Goal: Information Seeking & Learning: Understand process/instructions

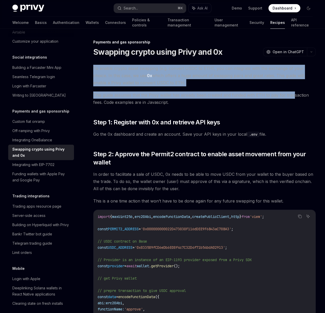
drag, startPoint x: 168, startPoint y: 73, endPoint x: 163, endPoint y: 121, distance: 48.5
drag, startPoint x: 163, startPoint y: 121, endPoint x: 163, endPoint y: 125, distance: 4.4
click at [163, 106] on span "This guide assumes that the Privy wallet has already been created and funded wi…" at bounding box center [204, 98] width 223 height 14
drag, startPoint x: 162, startPoint y: 128, endPoint x: 161, endPoint y: 71, distance: 57.1
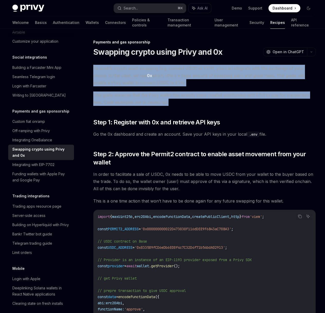
drag, startPoint x: 161, startPoint y: 71, endPoint x: 159, endPoint y: 129, distance: 58.1
click at [159, 106] on span "This guide assumes that the Privy wallet has already been created and funded wi…" at bounding box center [204, 98] width 223 height 14
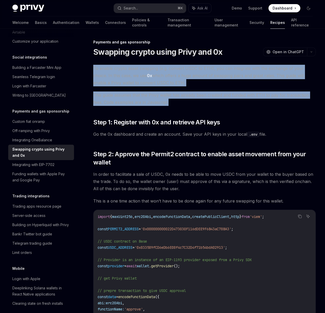
drag, startPoint x: 158, startPoint y: 126, endPoint x: 148, endPoint y: 71, distance: 55.7
drag, startPoint x: 148, startPoint y: 71, endPoint x: 151, endPoint y: 129, distance: 57.9
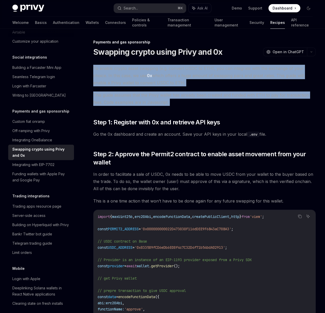
click at [151, 106] on span "This guide assumes that the Privy wallet has already been created and funded wi…" at bounding box center [204, 98] width 223 height 14
drag, startPoint x: 148, startPoint y: 76, endPoint x: 147, endPoint y: 68, distance: 7.5
drag, startPoint x: 147, startPoint y: 68, endPoint x: 152, endPoint y: 132, distance: 63.6
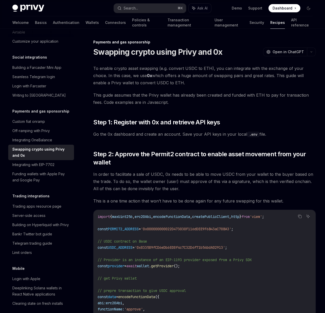
click at [161, 106] on span "This guide assumes that the Privy wallet has already been created and funded wi…" at bounding box center [204, 98] width 223 height 14
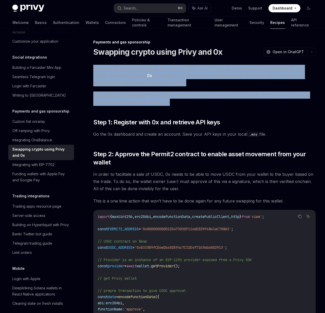
drag, startPoint x: 152, startPoint y: 125, endPoint x: 140, endPoint y: 71, distance: 55.5
drag, startPoint x: 140, startPoint y: 71, endPoint x: 151, endPoint y: 123, distance: 52.7
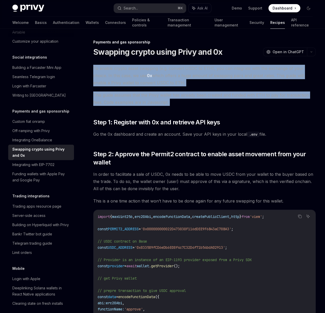
click at [151, 106] on span "This guide assumes that the Privy wallet has already been created and funded wi…" at bounding box center [204, 98] width 223 height 14
drag, startPoint x: 151, startPoint y: 123, endPoint x: 141, endPoint y: 64, distance: 59.6
click at [139, 79] on span "To enable crypto asset swapping (e.g. convert USDC to ETH), you can integrate w…" at bounding box center [204, 76] width 223 height 22
drag, startPoint x: 138, startPoint y: 71, endPoint x: 148, endPoint y: 128, distance: 57.7
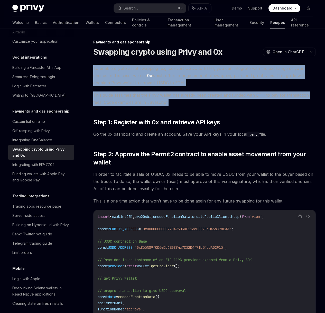
click at [148, 106] on span "This guide assumes that the Privy wallet has already been created and funded wi…" at bounding box center [204, 98] width 223 height 14
